Goal: Communication & Community: Answer question/provide support

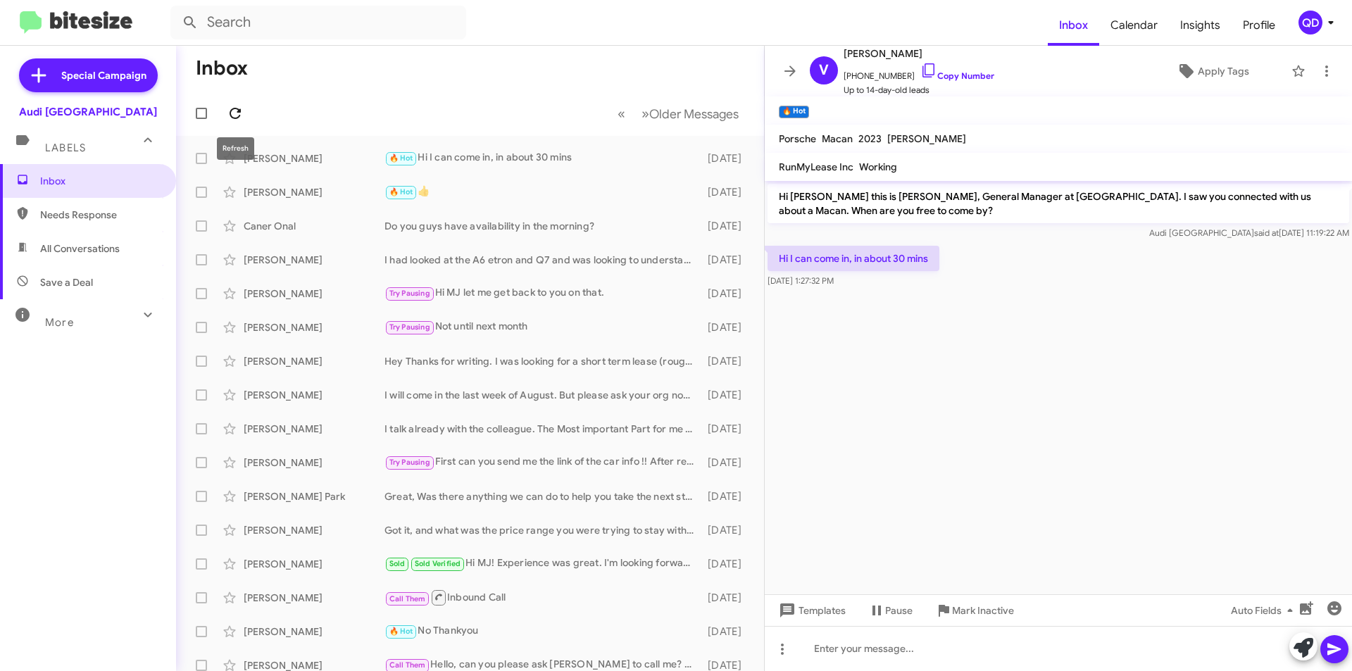
click at [234, 115] on icon at bounding box center [235, 113] width 17 height 17
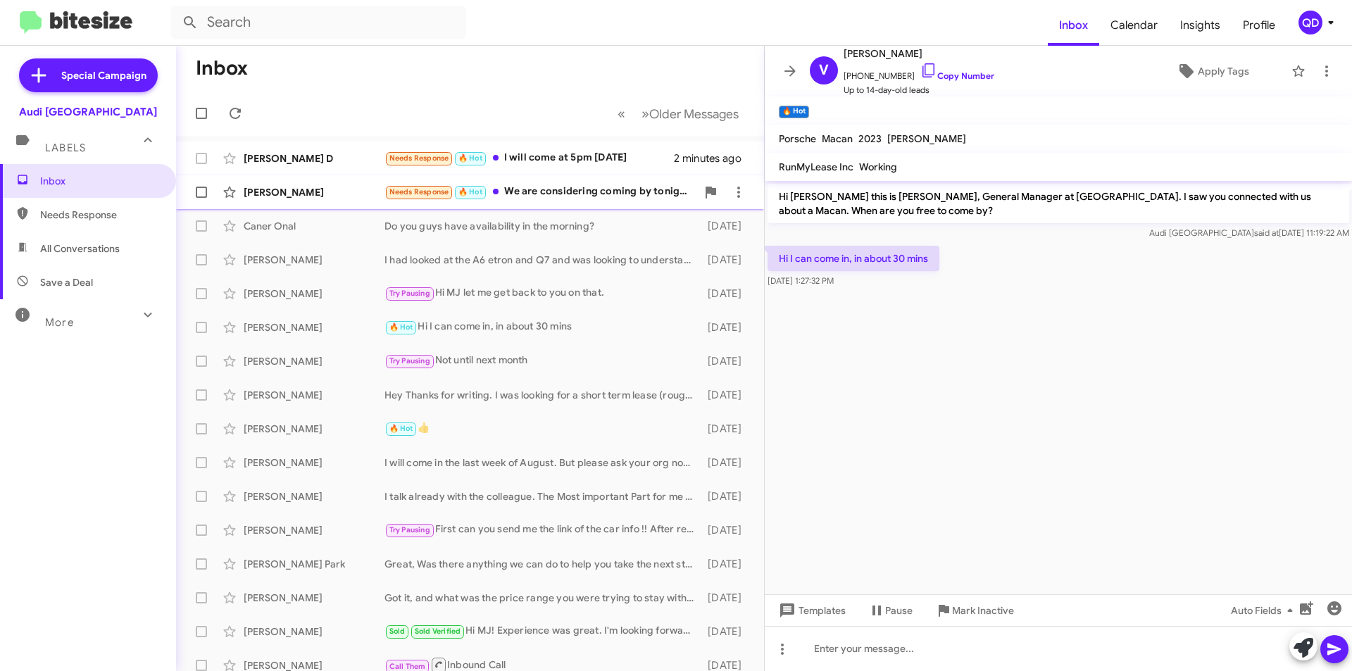
click at [597, 192] on div "Needs Response 🔥 Hot We are considering coming by tonight. We want to drive the…" at bounding box center [541, 192] width 312 height 16
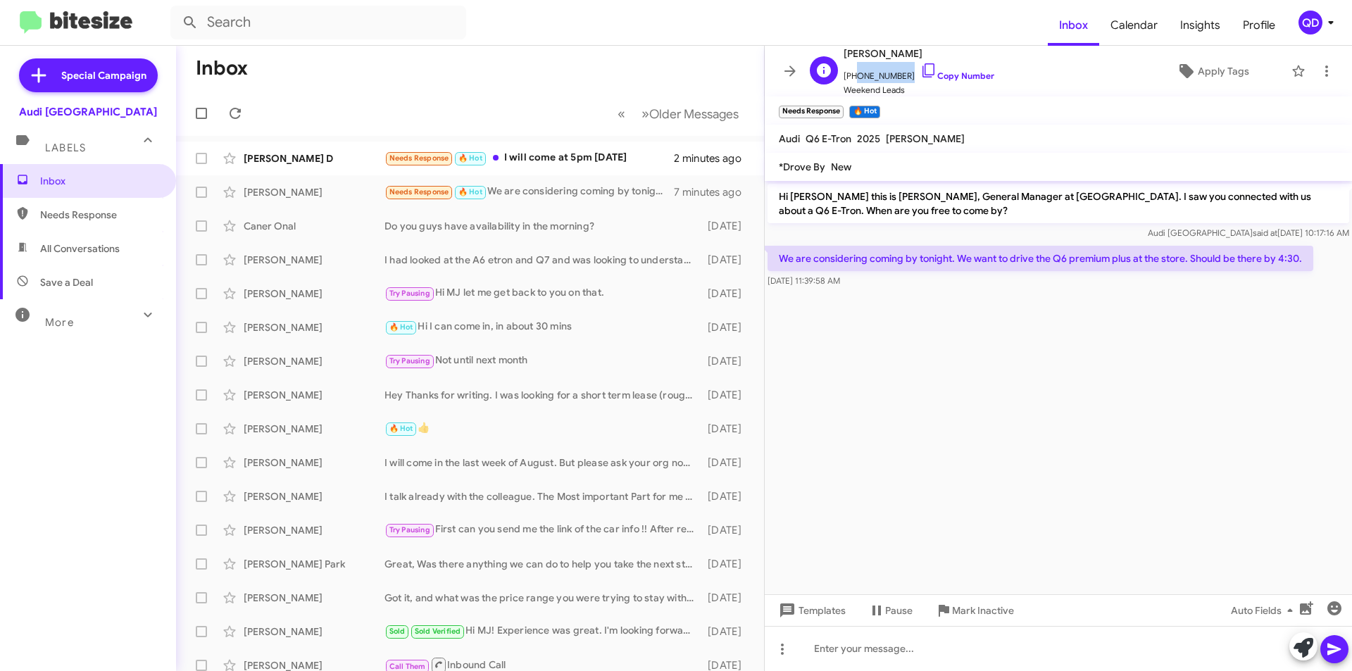
drag, startPoint x: 900, startPoint y: 73, endPoint x: 853, endPoint y: 78, distance: 47.5
click at [853, 78] on span "[PHONE_NUMBER] Copy Number" at bounding box center [919, 72] width 151 height 21
copy span "4088289258"
click at [1011, 652] on div at bounding box center [1058, 648] width 587 height 45
click at [1338, 659] on span at bounding box center [1334, 649] width 17 height 28
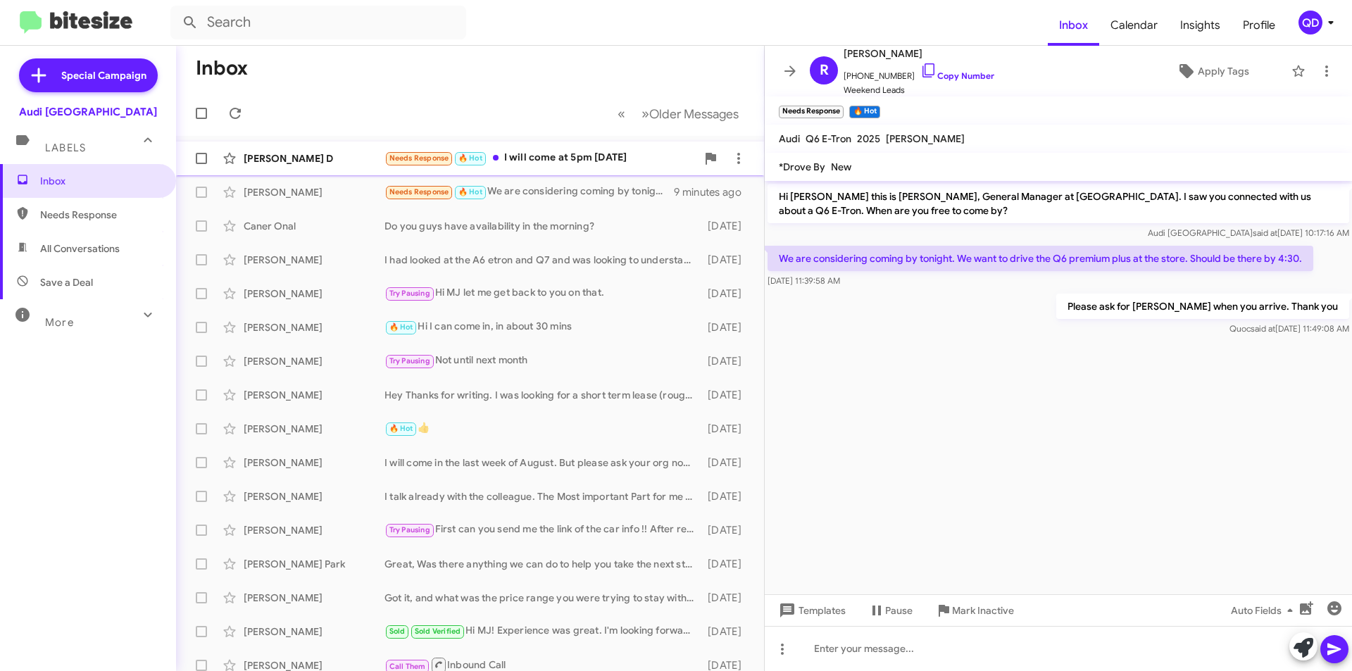
click at [569, 154] on div "Needs Response 🔥 Hot I will come at 5pm [DATE]" at bounding box center [541, 158] width 312 height 16
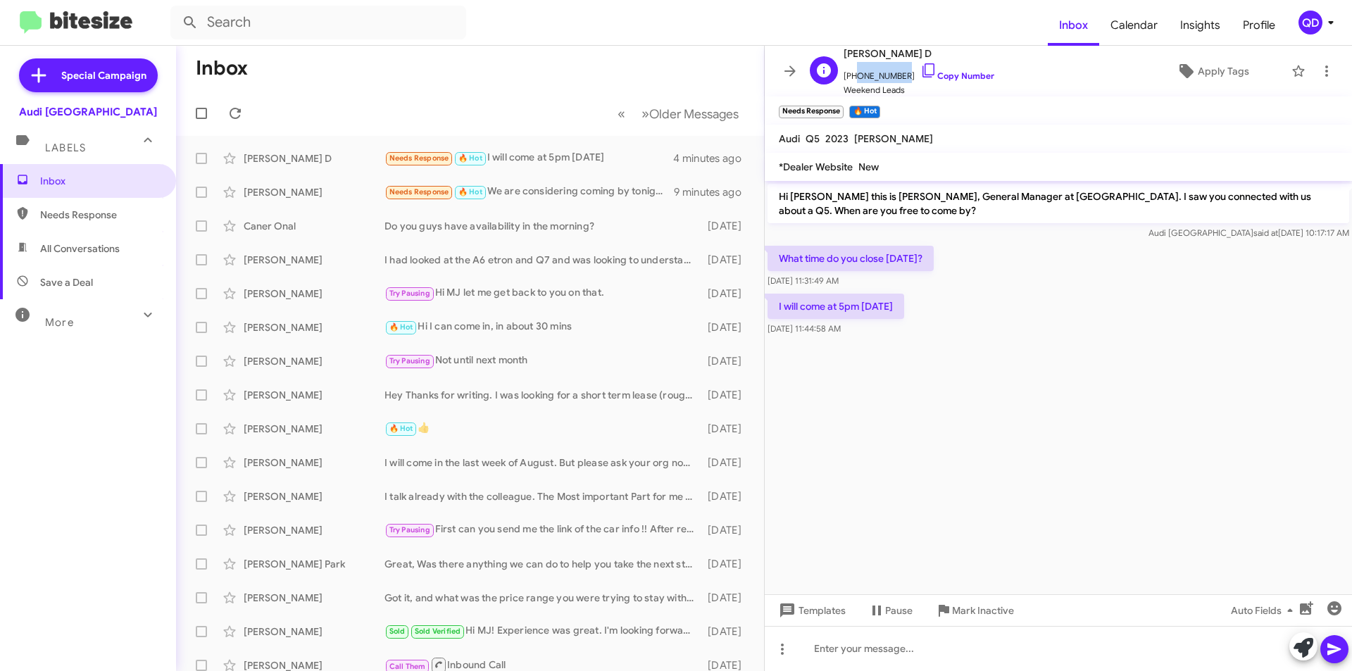
drag, startPoint x: 897, startPoint y: 76, endPoint x: 854, endPoint y: 80, distance: 43.1
click at [854, 80] on span "[PHONE_NUMBER] Copy Number" at bounding box center [919, 72] width 151 height 21
copy span "5102195202"
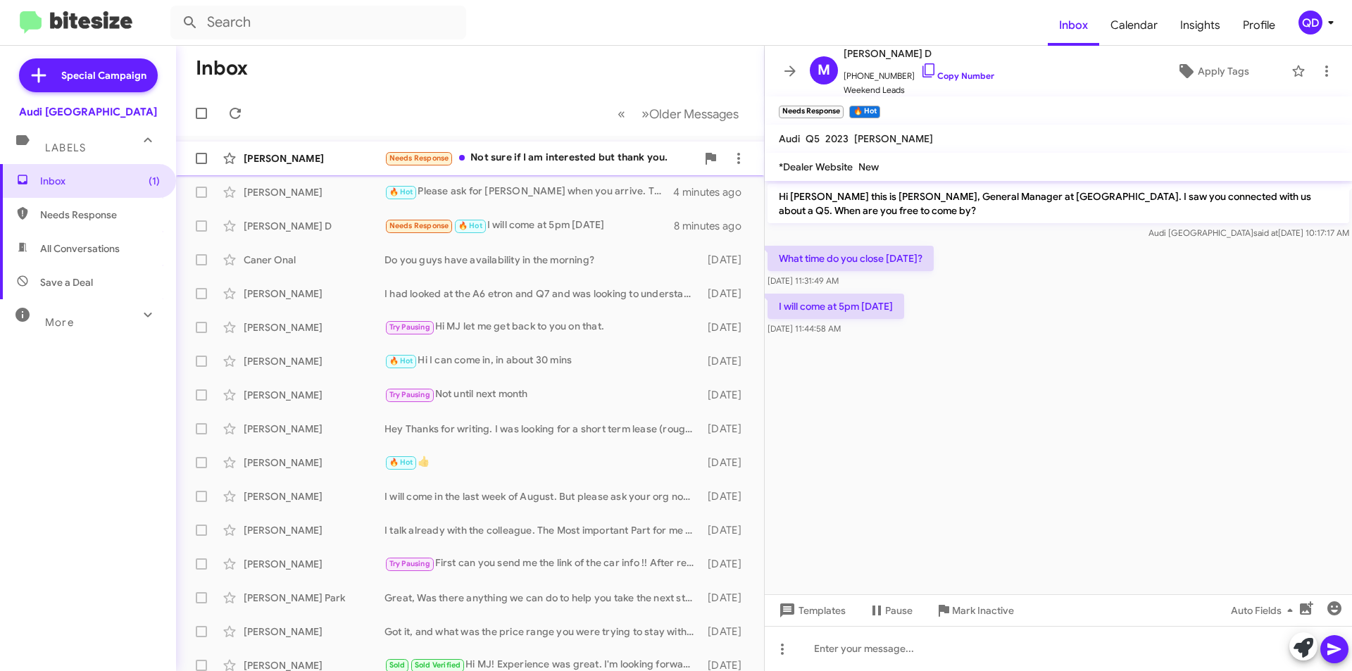
click at [293, 161] on div "[PERSON_NAME]" at bounding box center [314, 158] width 141 height 14
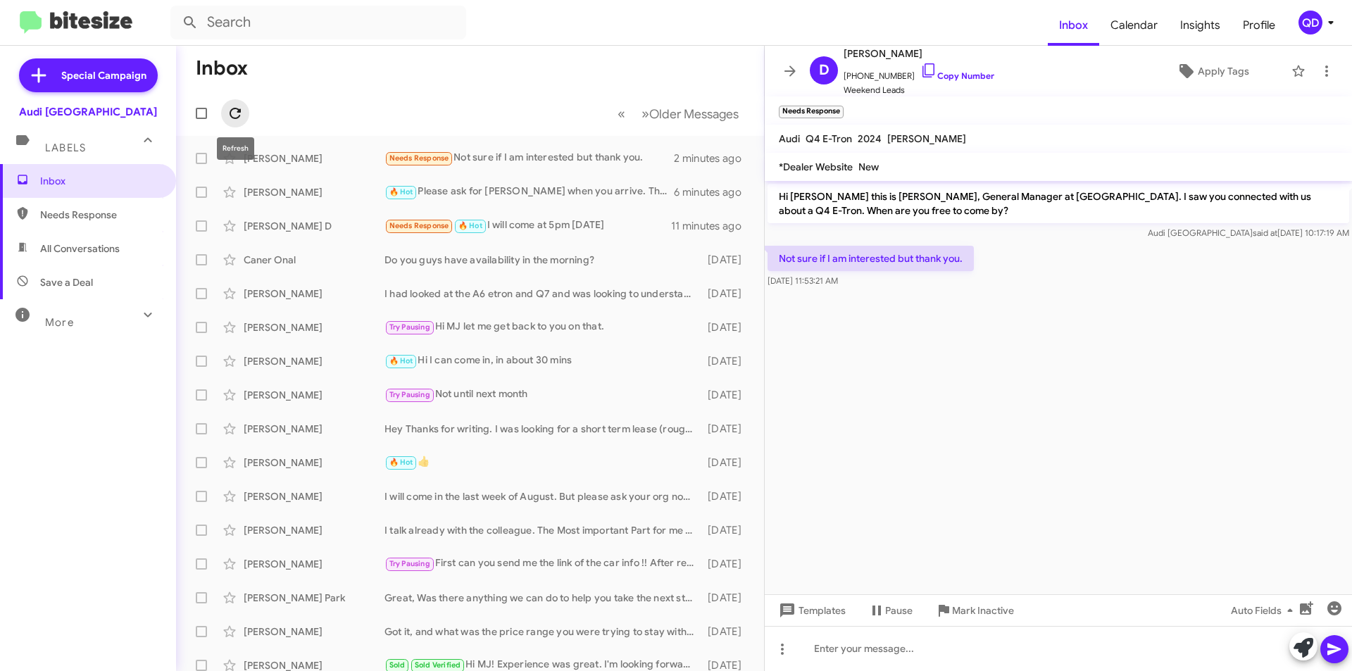
click at [238, 111] on icon at bounding box center [235, 113] width 11 height 11
